Goal: Task Accomplishment & Management: Use online tool/utility

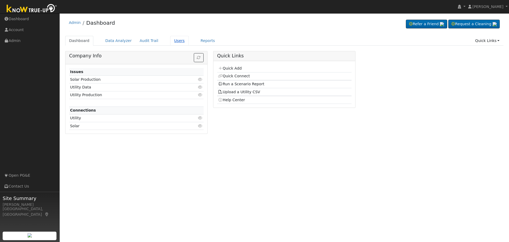
click at [171, 41] on link "Users" at bounding box center [179, 41] width 19 height 10
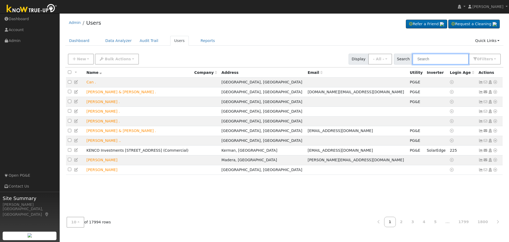
click at [435, 58] on input "text" at bounding box center [441, 59] width 56 height 11
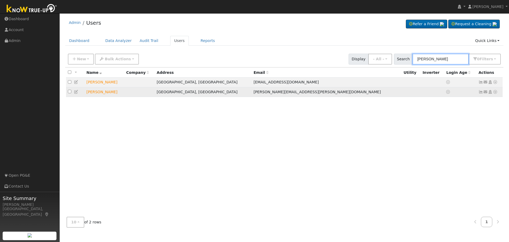
type input "pardeep"
click at [494, 93] on icon at bounding box center [495, 92] width 5 height 4
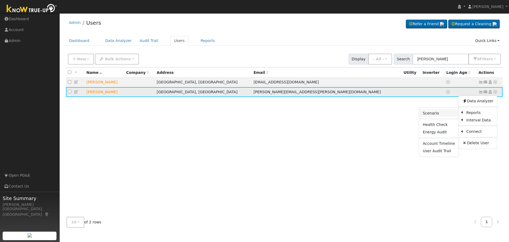
click at [440, 115] on link "Scenario" at bounding box center [439, 112] width 40 height 7
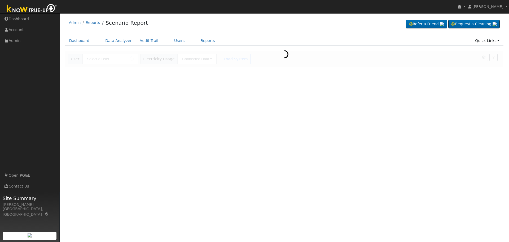
type input "[PERSON_NAME]"
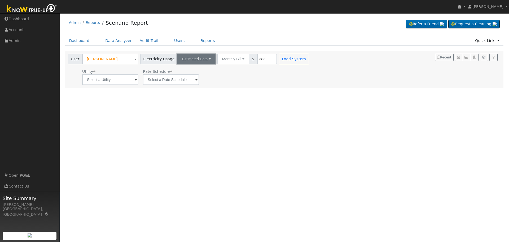
click at [201, 60] on button "Estimated Data" at bounding box center [196, 59] width 38 height 11
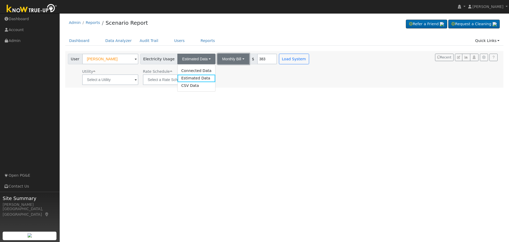
click at [236, 58] on button "Monthly Bill" at bounding box center [234, 59] width 32 height 11
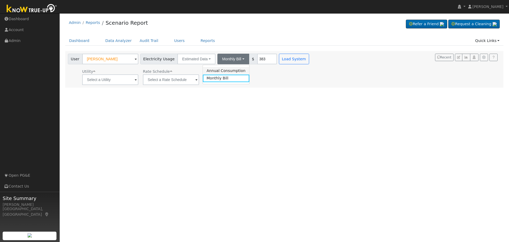
click at [231, 68] on link "Annual Consumption" at bounding box center [226, 70] width 46 height 7
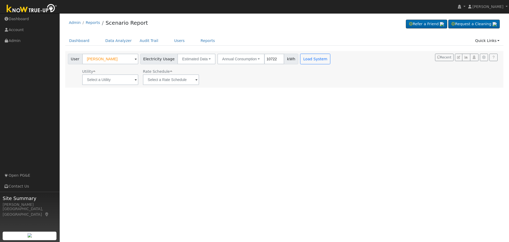
type input "10722"
click at [135, 82] on span at bounding box center [136, 80] width 2 height 6
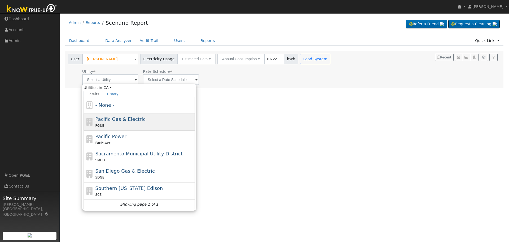
click at [121, 124] on div "PG&E" at bounding box center [145, 126] width 98 height 6
type input "Pacific Gas & Electric"
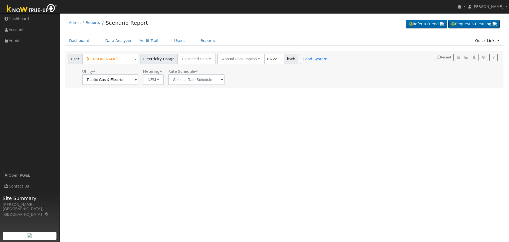
click at [221, 81] on span at bounding box center [222, 80] width 2 height 6
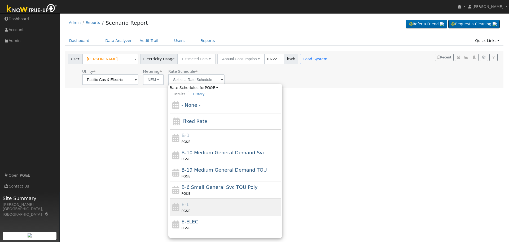
click at [211, 209] on div "PG&E" at bounding box center [231, 211] width 98 height 6
type input "E-1"
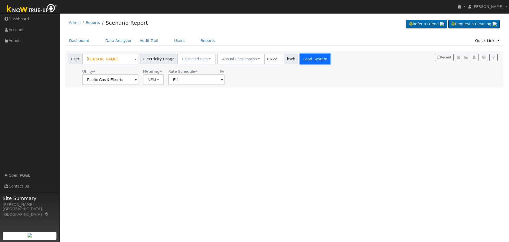
click at [306, 57] on button "Load System" at bounding box center [315, 59] width 30 height 11
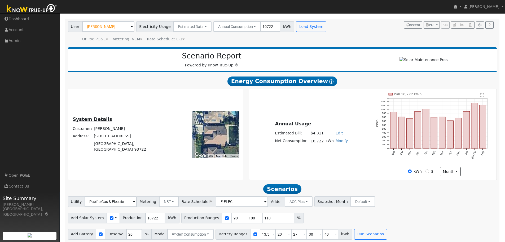
scroll to position [38, 0]
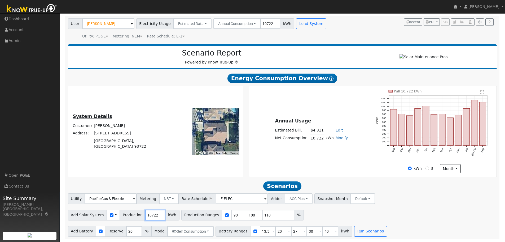
click at [152, 217] on input "10722" at bounding box center [155, 215] width 20 height 11
click at [147, 215] on input "10722" at bounding box center [155, 215] width 20 height 11
type input "12044"
click at [225, 216] on input "checkbox" at bounding box center [227, 215] width 4 height 4
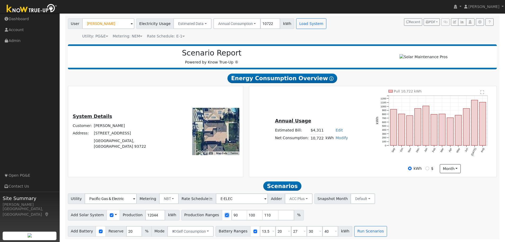
checkbox input "false"
click at [363, 232] on button "Run Scenarios" at bounding box center [370, 231] width 33 height 11
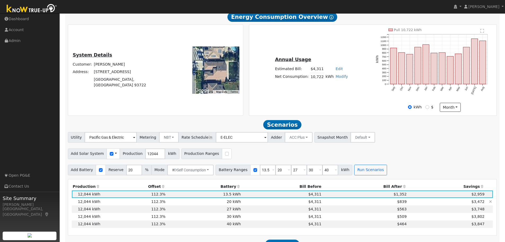
scroll to position [96, 0]
click at [148, 157] on input "12044" at bounding box center [155, 154] width 20 height 11
type input "13221"
click at [369, 174] on button "Run Scenarios" at bounding box center [370, 170] width 33 height 11
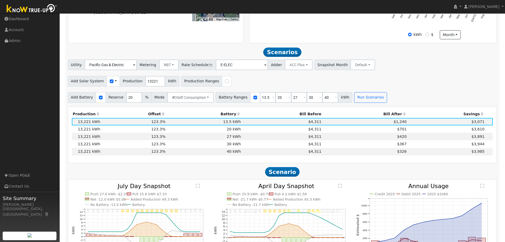
scroll to position [202, 0]
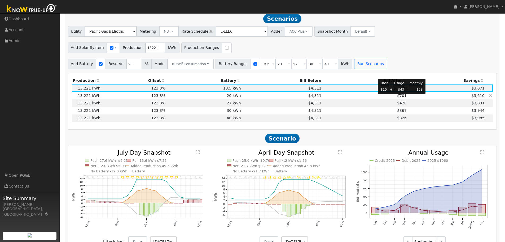
click at [400, 98] on span "$701" at bounding box center [402, 95] width 10 height 4
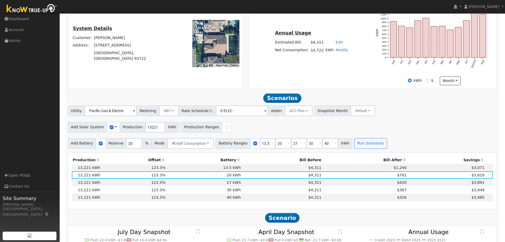
scroll to position [123, 0]
click at [401, 185] on span "$420" at bounding box center [402, 182] width 10 height 4
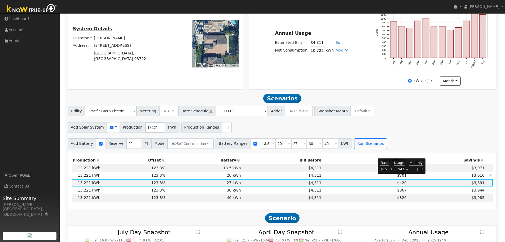
click at [399, 177] on span "$701" at bounding box center [402, 175] width 10 height 4
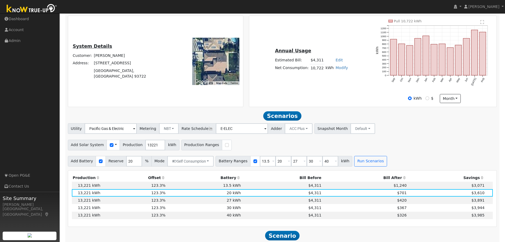
scroll to position [96, 0]
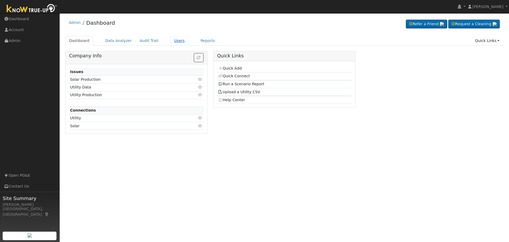
click at [175, 42] on link "Users" at bounding box center [179, 41] width 19 height 10
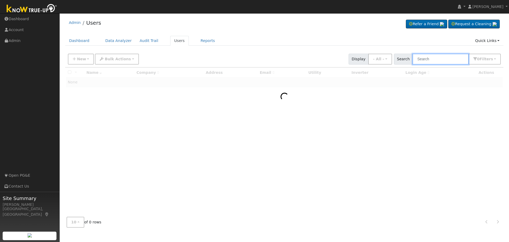
click at [451, 59] on input "text" at bounding box center [441, 59] width 56 height 11
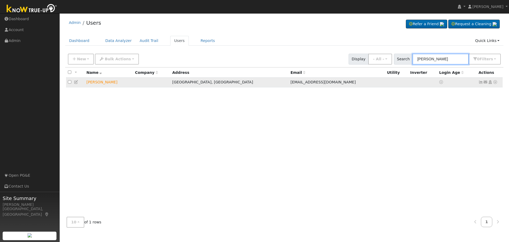
type input "kerber"
click at [481, 83] on icon at bounding box center [481, 82] width 5 height 4
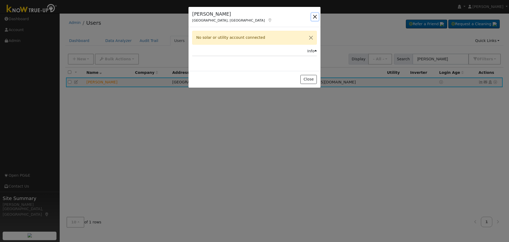
click at [316, 18] on button "button" at bounding box center [314, 16] width 7 height 7
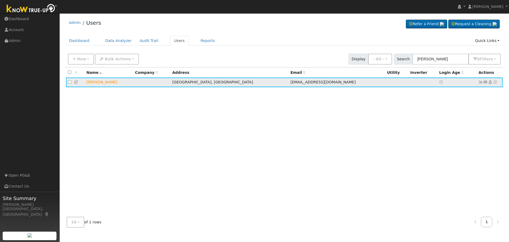
click at [496, 84] on icon at bounding box center [495, 82] width 5 height 4
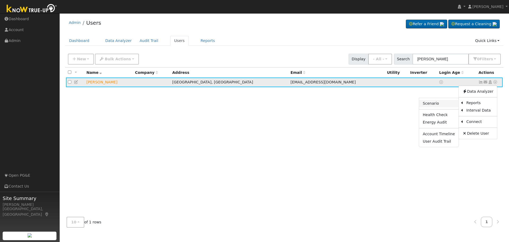
click at [435, 105] on link "Scenario" at bounding box center [439, 103] width 40 height 7
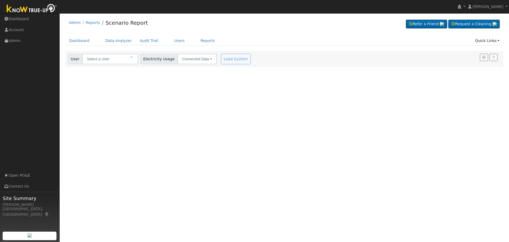
type input "[PERSON_NAME]"
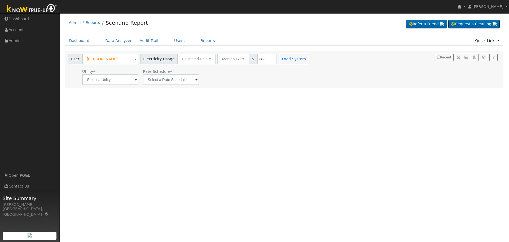
click at [294, 89] on div "User Profile First name Last name Email Email Notifications No Emails No Emails…" at bounding box center [285, 127] width 450 height 228
click at [171, 41] on link "Users" at bounding box center [179, 41] width 19 height 10
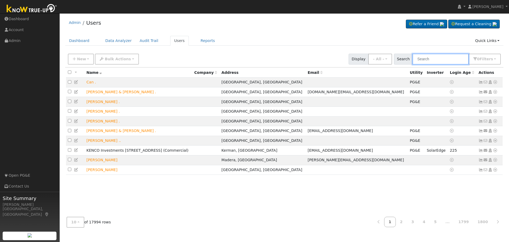
click at [426, 59] on input "text" at bounding box center [441, 59] width 56 height 11
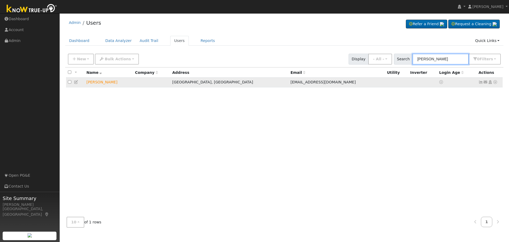
type input "kerber"
click at [481, 84] on icon at bounding box center [481, 82] width 5 height 4
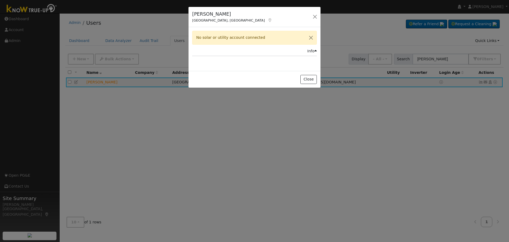
click at [305, 104] on div "Tim Kerber Fresno, CA Default Account Default Account 6759 West Harvard Avenue,…" at bounding box center [254, 121] width 509 height 242
click at [313, 16] on button "button" at bounding box center [314, 16] width 7 height 7
